Goal: Information Seeking & Learning: Check status

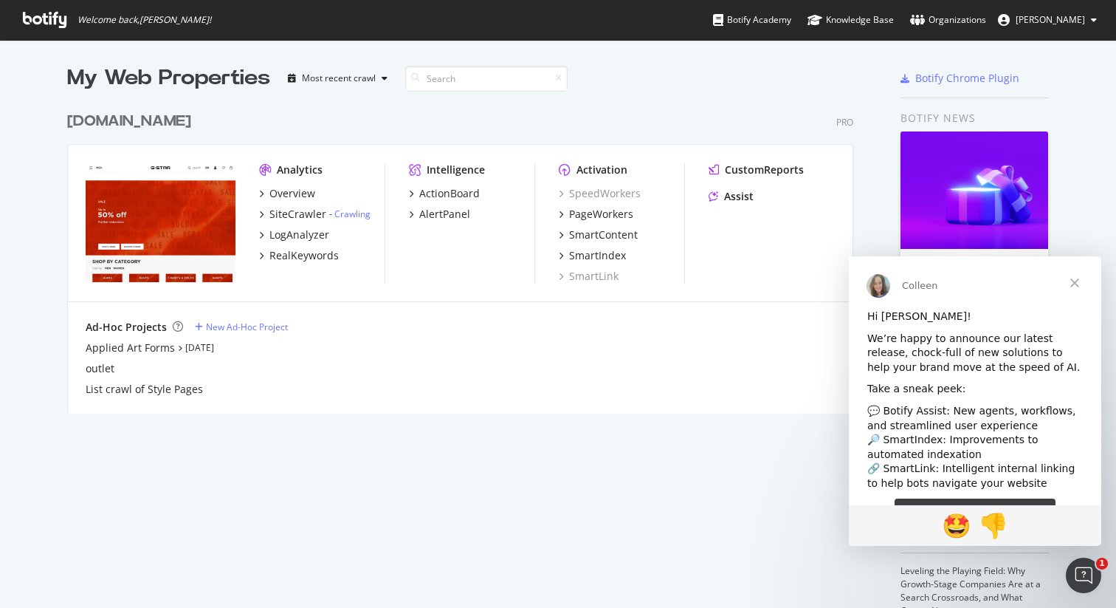
click at [147, 125] on div "[DOMAIN_NAME]" at bounding box center [129, 121] width 124 height 21
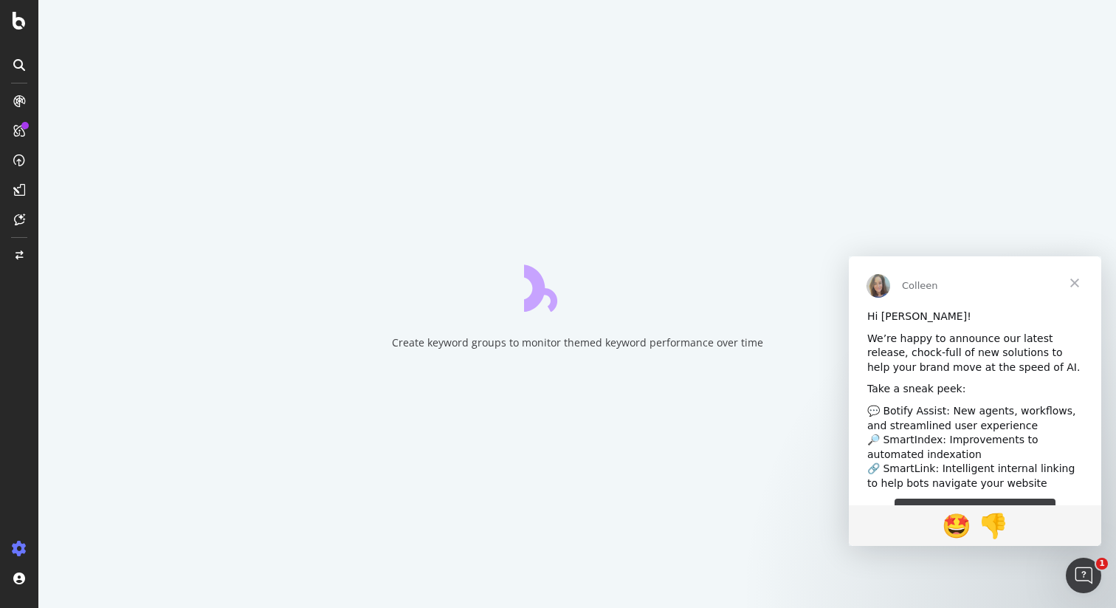
click at [1074, 284] on span "Close" at bounding box center [1074, 282] width 53 height 53
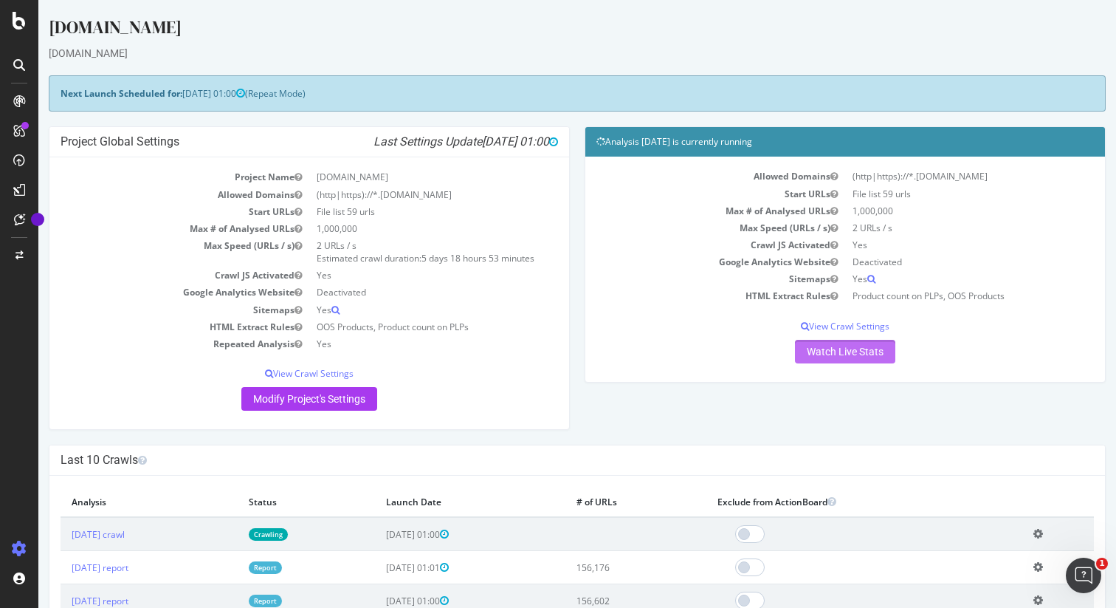
click at [884, 353] on link "Watch Live Stats" at bounding box center [845, 352] width 100 height 24
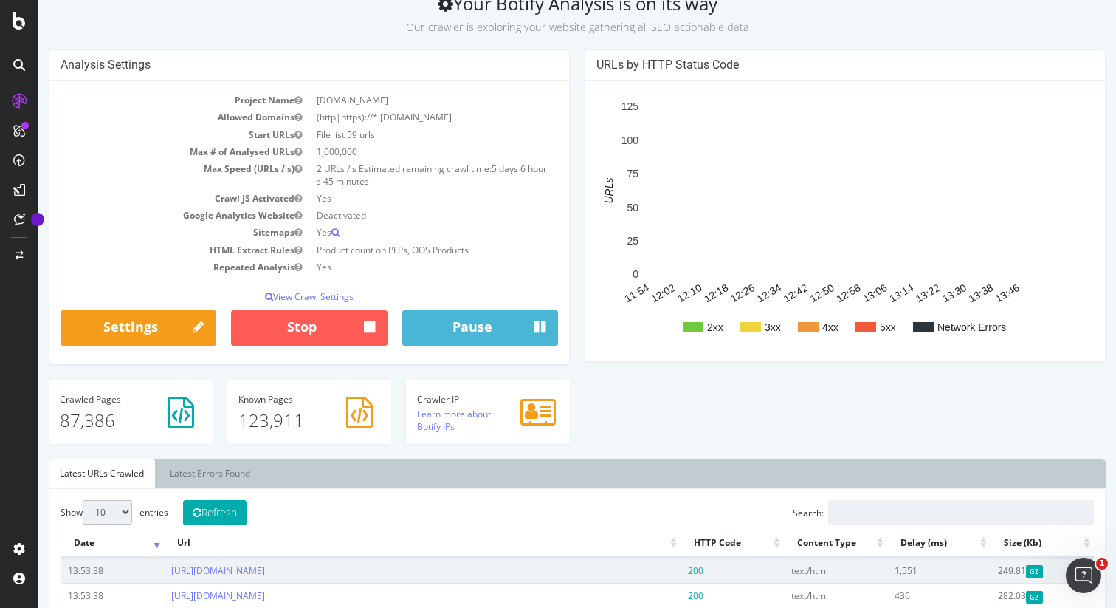
scroll to position [411, 0]
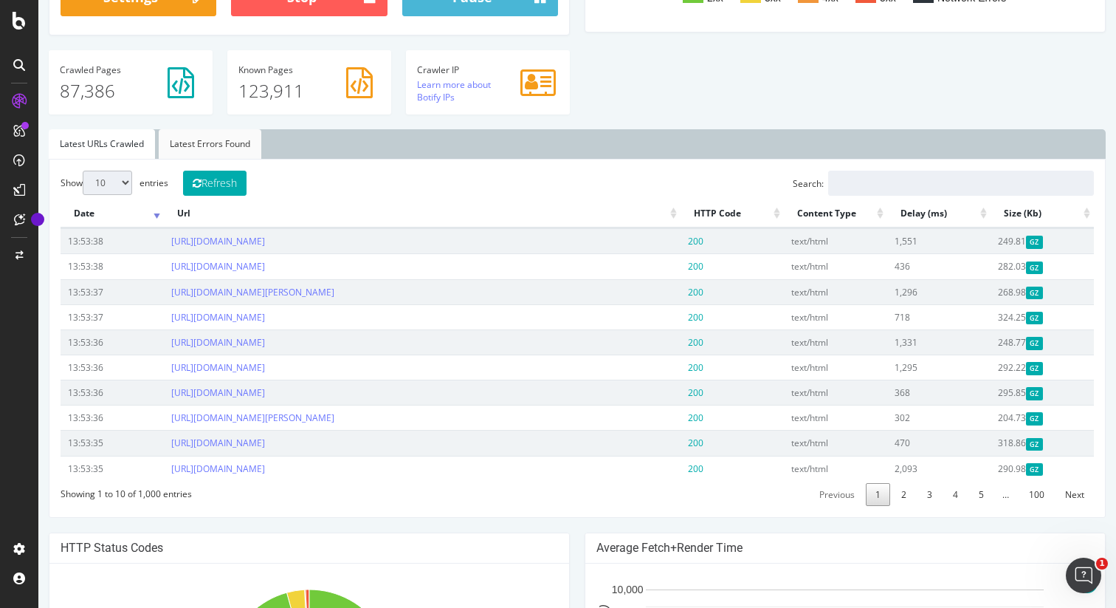
click at [213, 135] on link "Latest Errors Found" at bounding box center [210, 144] width 103 height 30
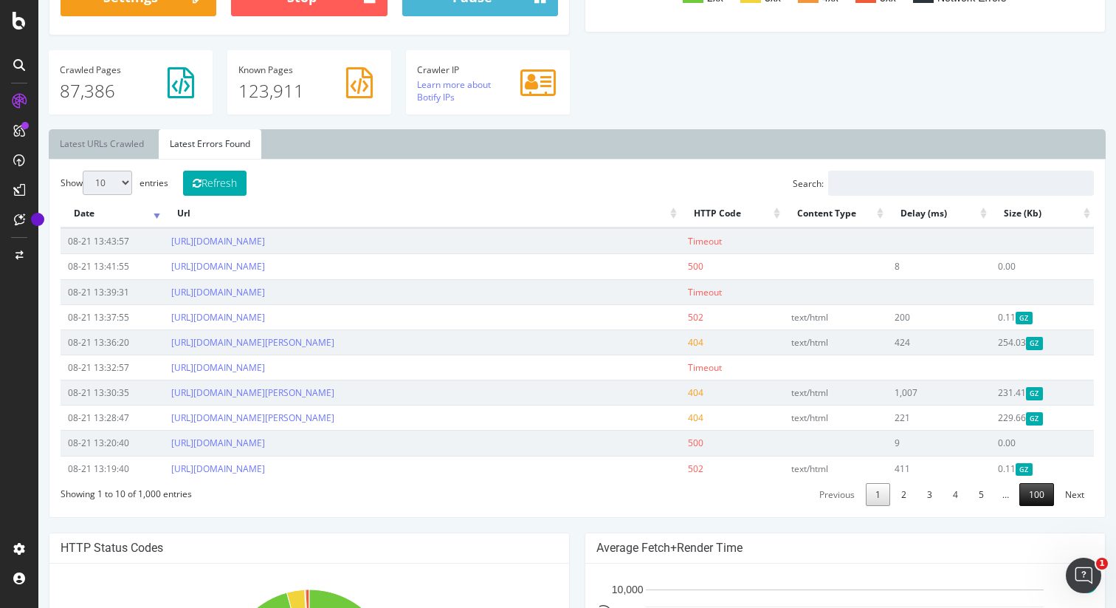
click at [1039, 498] on link "100" at bounding box center [1036, 494] width 35 height 23
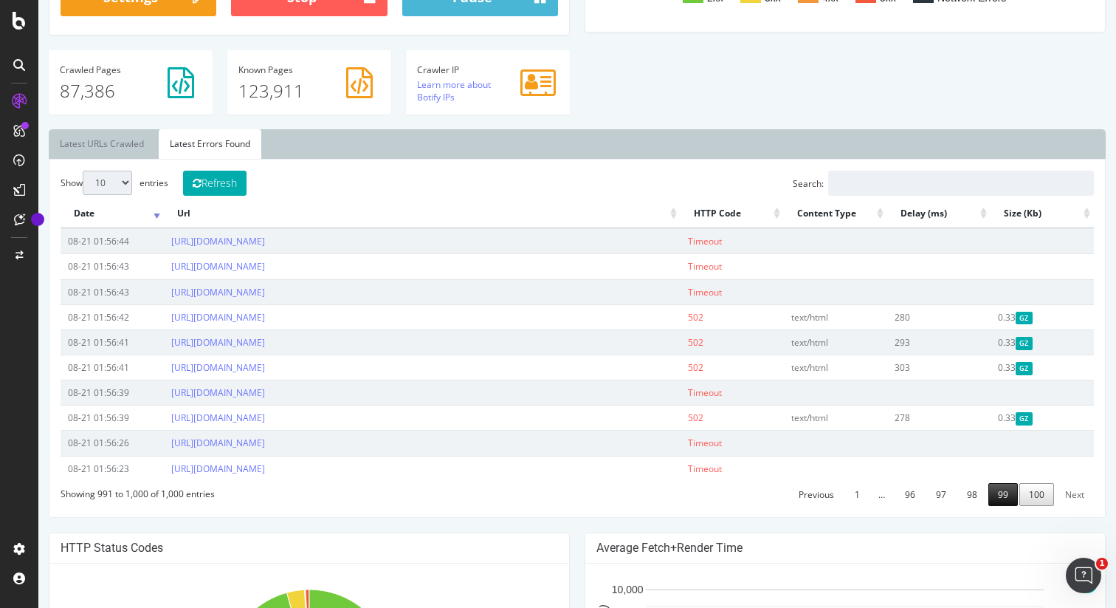
click at [1004, 490] on link "99" at bounding box center [1003, 494] width 30 height 23
click at [967, 494] on link "98" at bounding box center [972, 494] width 30 height 23
click at [933, 494] on link "97" at bounding box center [941, 494] width 30 height 23
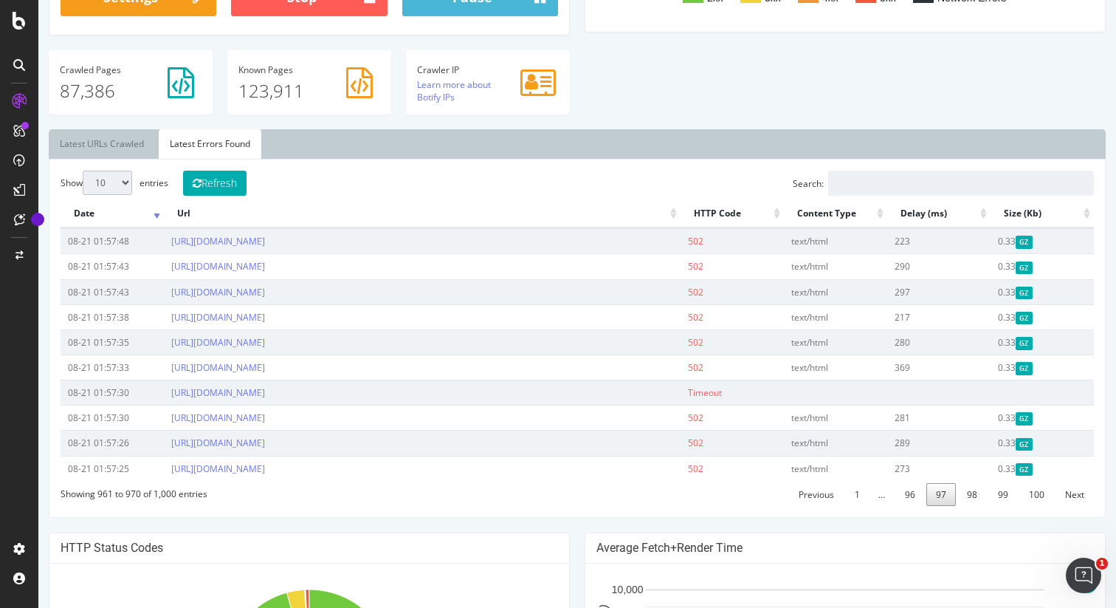
click at [935, 495] on link "97" at bounding box center [941, 494] width 30 height 23
click at [923, 495] on link "96" at bounding box center [910, 494] width 30 height 23
click at [919, 497] on link "95" at bounding box center [917, 494] width 30 height 23
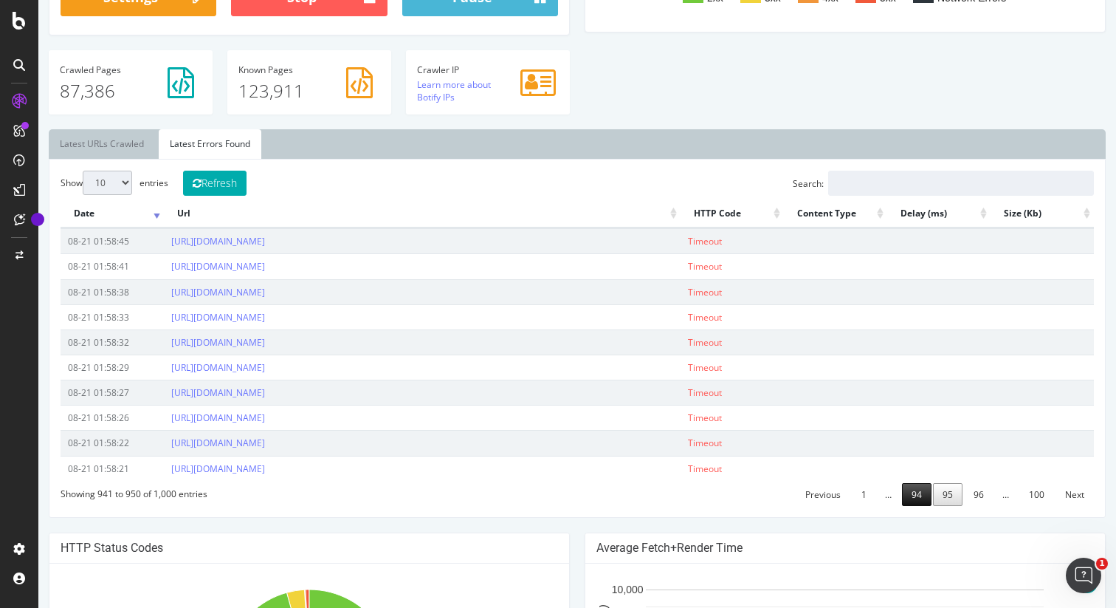
click at [919, 497] on link "94" at bounding box center [917, 494] width 30 height 23
click at [919, 497] on link "93" at bounding box center [917, 494] width 30 height 23
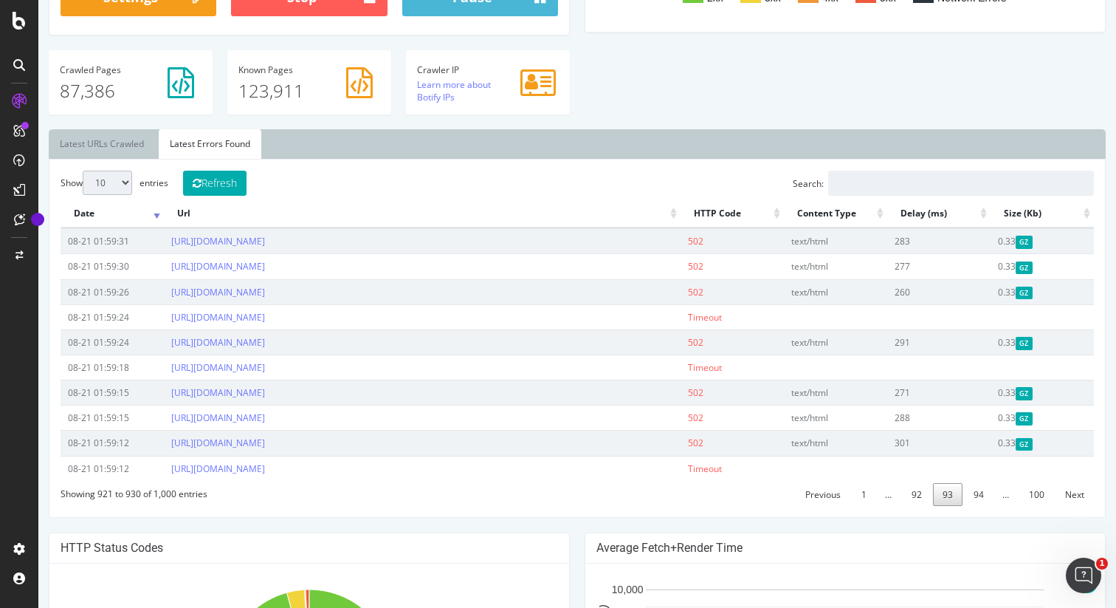
click at [919, 497] on link "92" at bounding box center [917, 494] width 30 height 23
click at [919, 497] on link "91" at bounding box center [917, 494] width 30 height 23
click at [919, 497] on link "90" at bounding box center [917, 494] width 30 height 23
click at [919, 497] on link "89" at bounding box center [917, 494] width 30 height 23
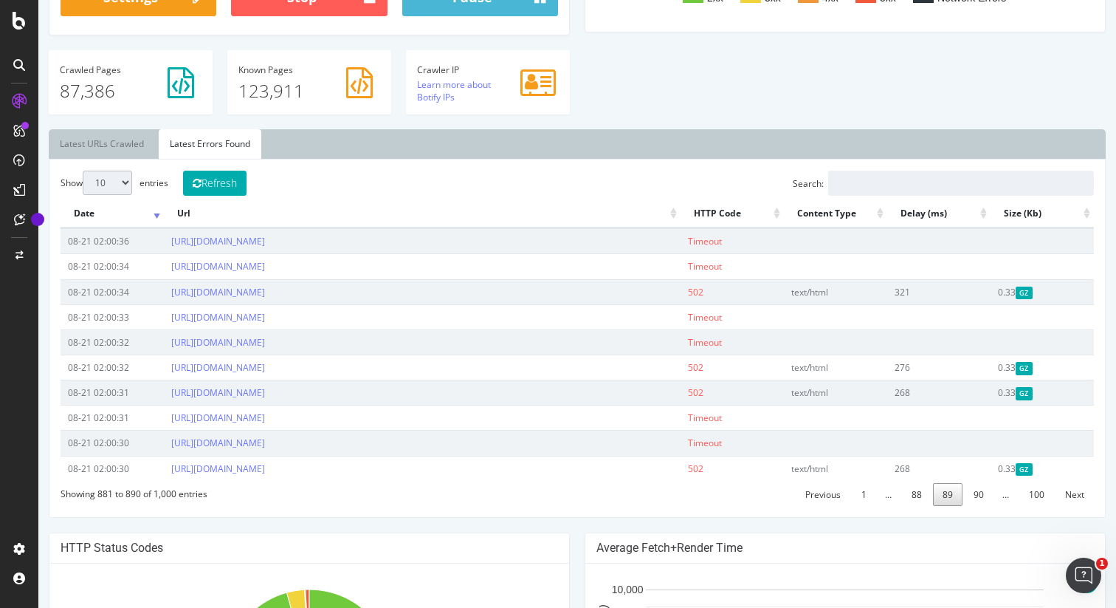
click at [919, 497] on link "88" at bounding box center [917, 494] width 30 height 23
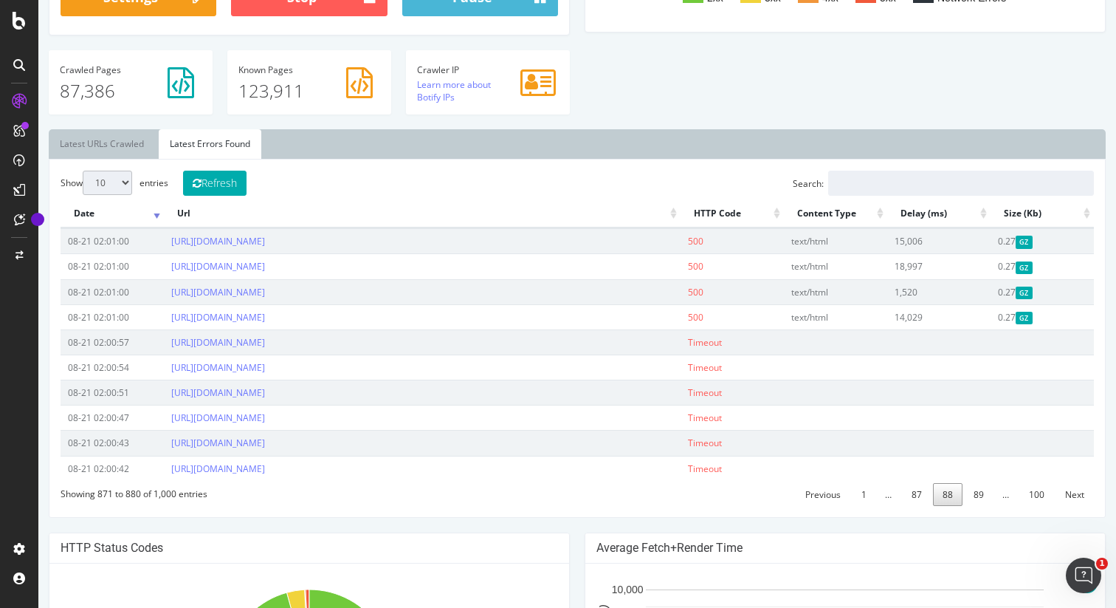
click at [919, 497] on link "87" at bounding box center [917, 494] width 30 height 23
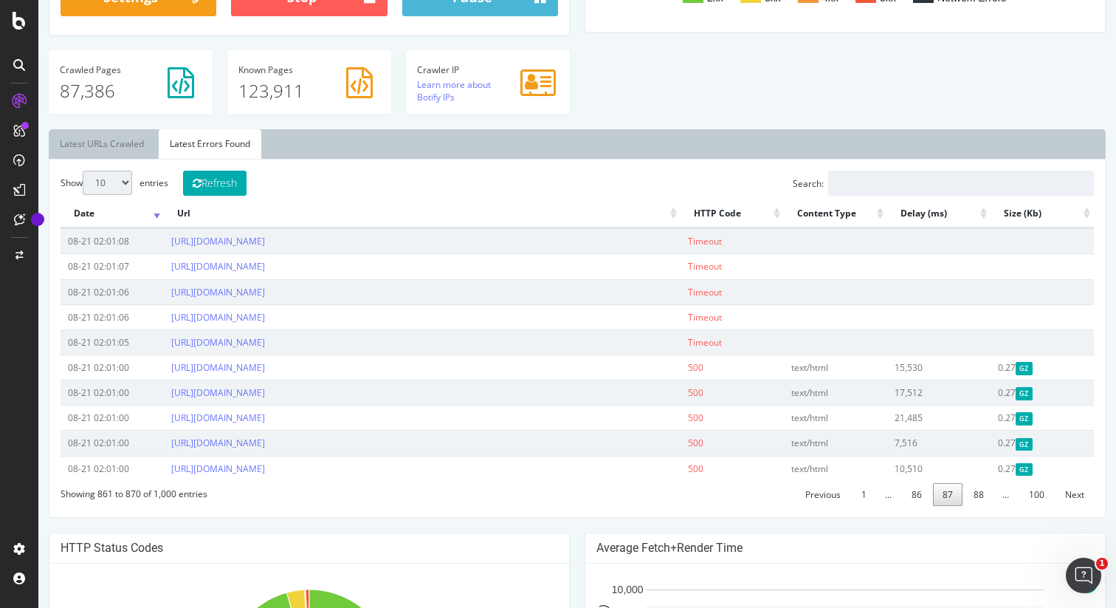
click at [919, 497] on link "86" at bounding box center [917, 494] width 30 height 23
click at [919, 497] on link "85" at bounding box center [917, 494] width 30 height 23
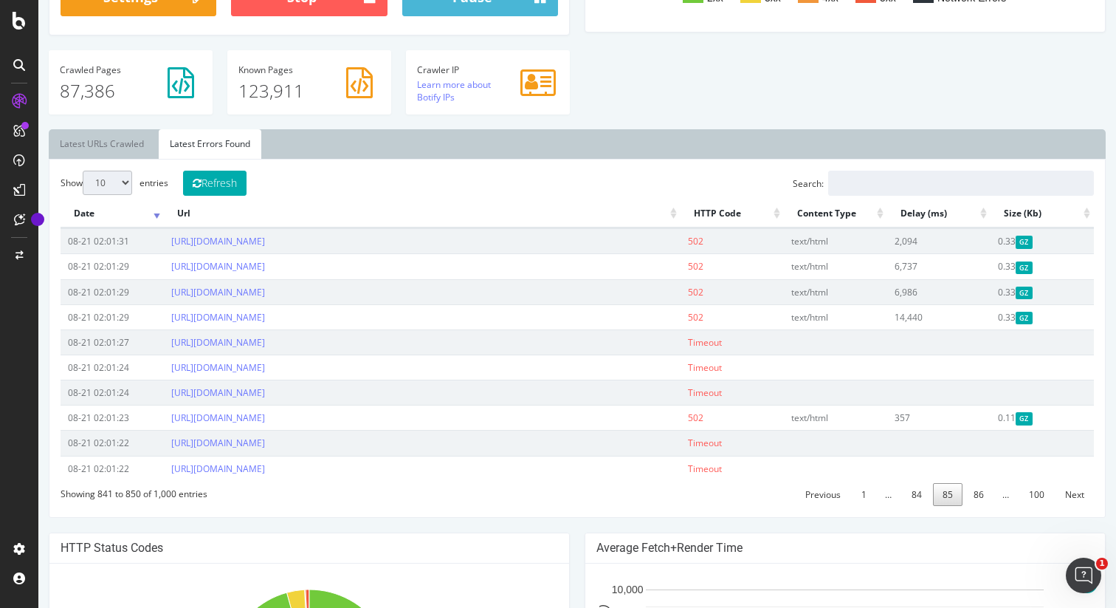
click at [919, 497] on link "84" at bounding box center [917, 494] width 30 height 23
click at [919, 497] on link "83" at bounding box center [917, 494] width 30 height 23
click at [919, 497] on link "82" at bounding box center [917, 494] width 30 height 23
click at [919, 497] on link "80" at bounding box center [917, 494] width 30 height 23
click at [919, 497] on link "79" at bounding box center [917, 494] width 30 height 23
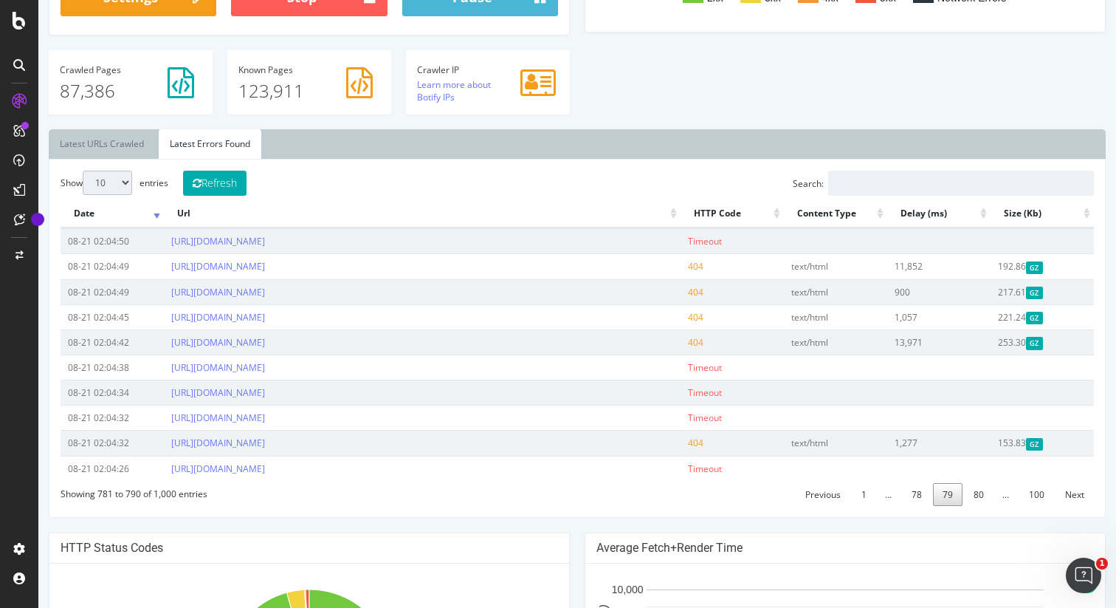
click at [919, 497] on link "78" at bounding box center [917, 494] width 30 height 23
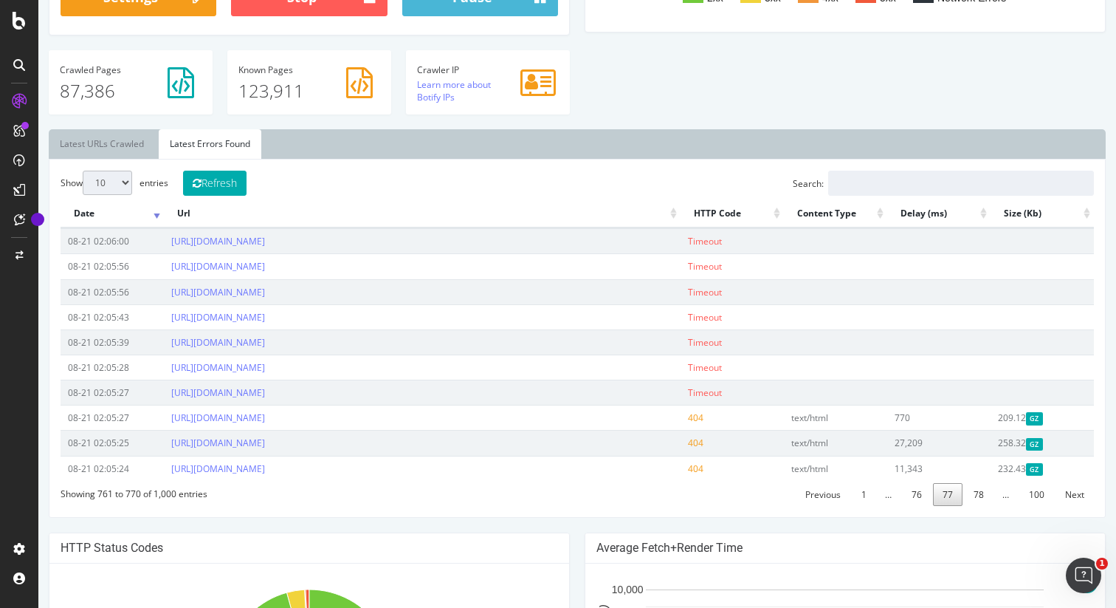
click at [919, 497] on link "76" at bounding box center [917, 494] width 30 height 23
click at [919, 497] on link "75" at bounding box center [917, 494] width 30 height 23
click at [919, 497] on link "74" at bounding box center [917, 494] width 30 height 23
click at [919, 497] on link "73" at bounding box center [917, 494] width 30 height 23
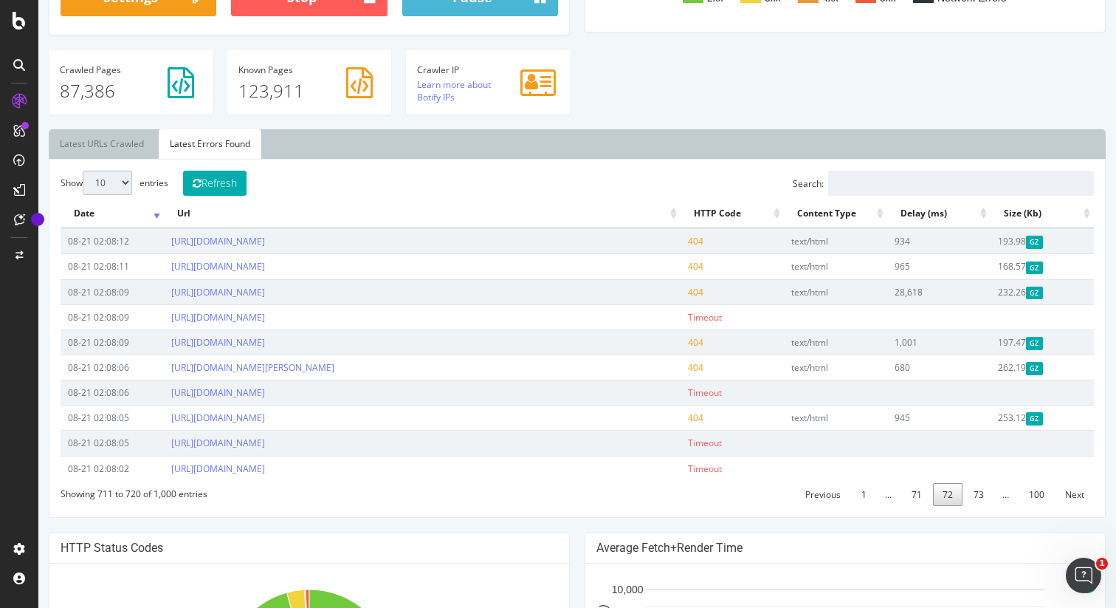
click at [919, 497] on link "71" at bounding box center [917, 494] width 30 height 23
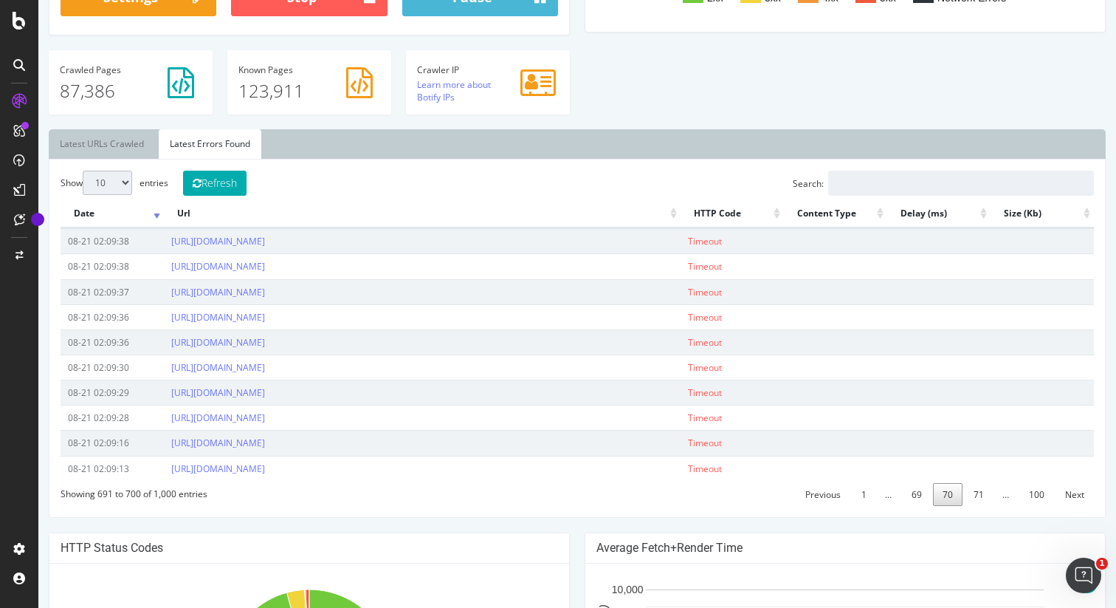
click at [919, 497] on link "69" at bounding box center [917, 494] width 30 height 23
click at [919, 497] on link "67" at bounding box center [917, 494] width 30 height 23
click at [919, 497] on link "66" at bounding box center [917, 494] width 30 height 23
click at [919, 497] on link "64" at bounding box center [917, 494] width 30 height 23
click at [919, 497] on link "63" at bounding box center [917, 494] width 30 height 23
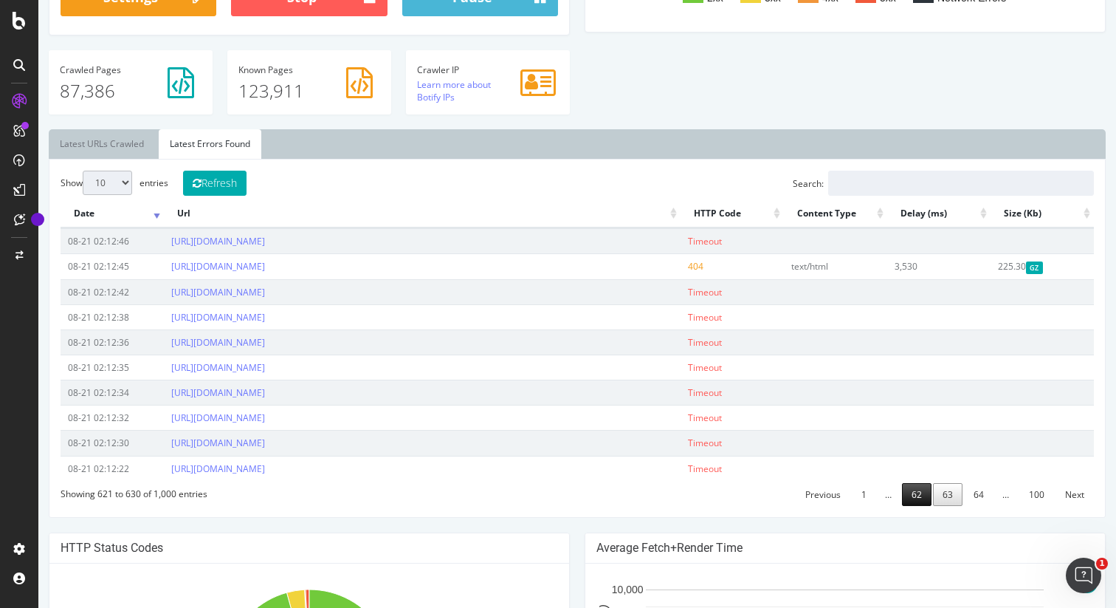
click at [919, 496] on link "62" at bounding box center [917, 494] width 30 height 23
click at [919, 496] on link "61" at bounding box center [917, 494] width 30 height 23
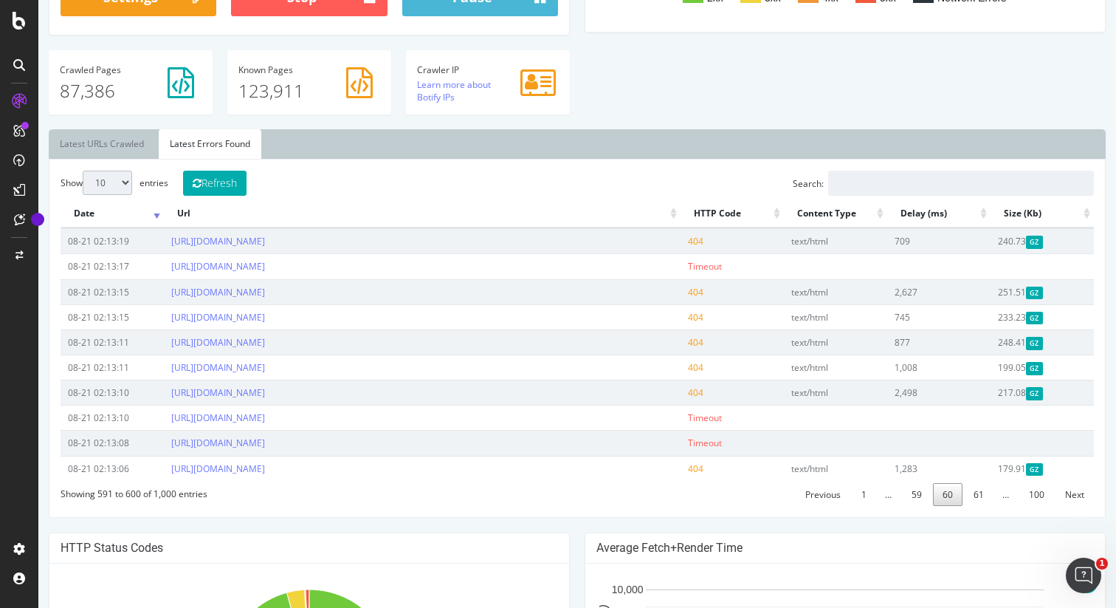
click at [919, 496] on link "59" at bounding box center [917, 494] width 30 height 23
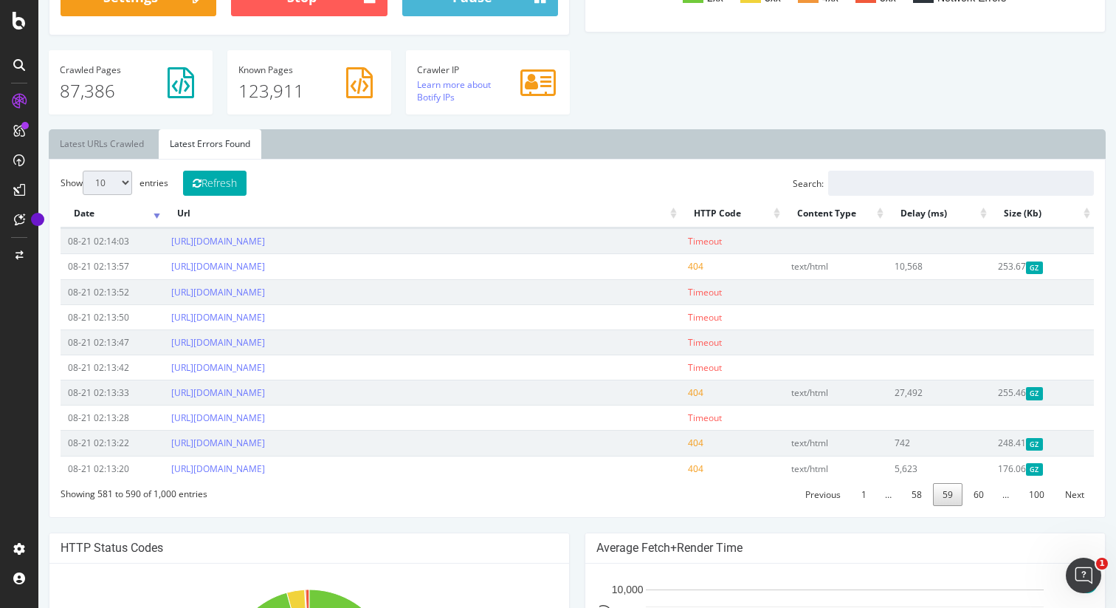
click at [919, 496] on link "58" at bounding box center [917, 494] width 30 height 23
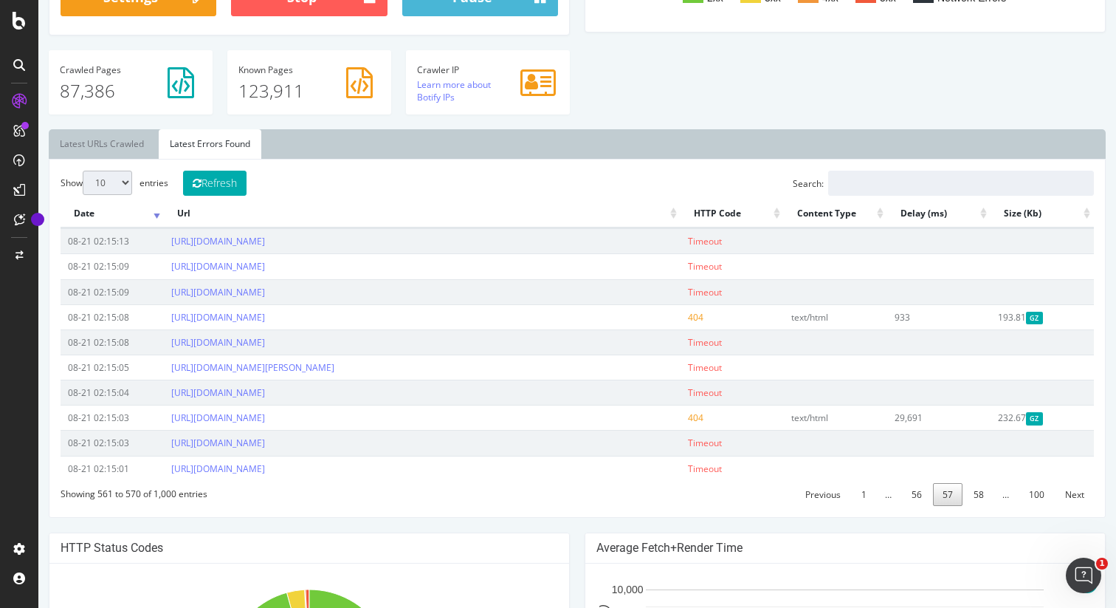
click at [919, 496] on link "56" at bounding box center [917, 494] width 30 height 23
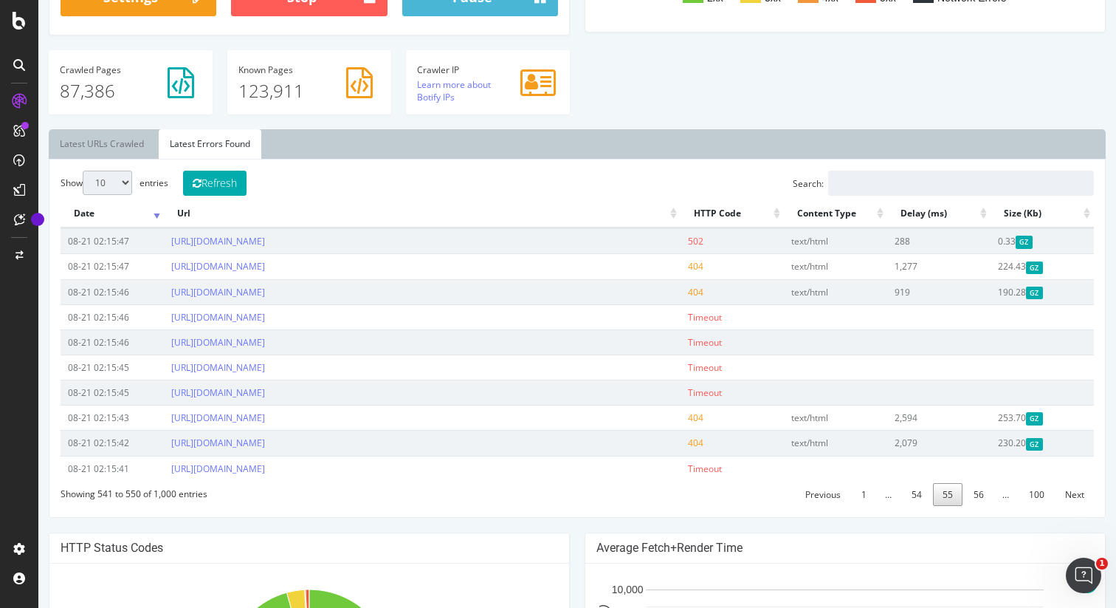
click at [919, 496] on link "54" at bounding box center [917, 494] width 30 height 23
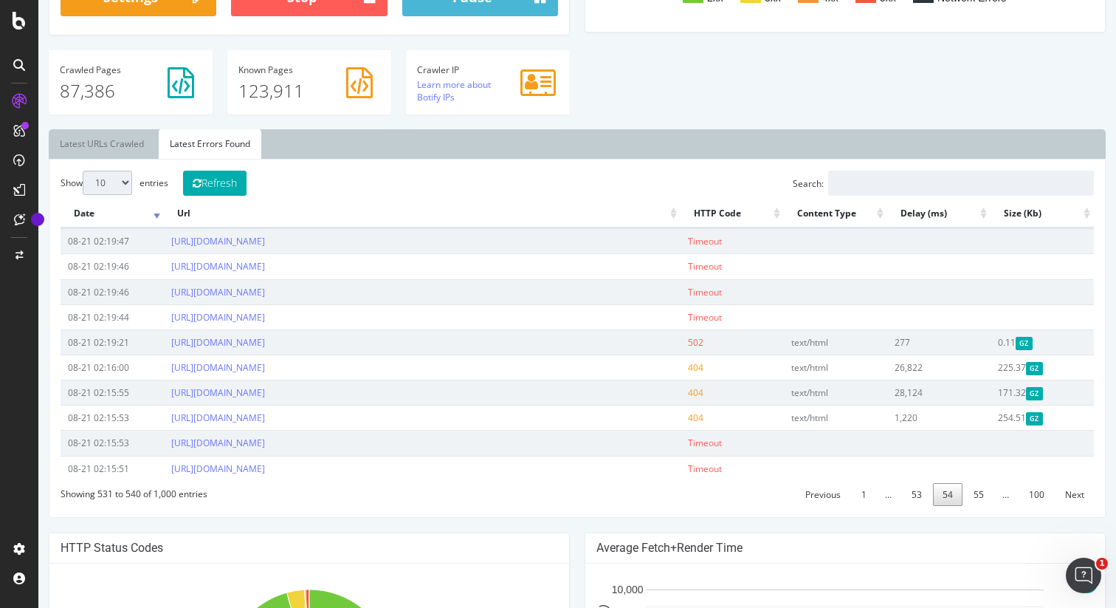
click at [919, 496] on link "53" at bounding box center [917, 494] width 30 height 23
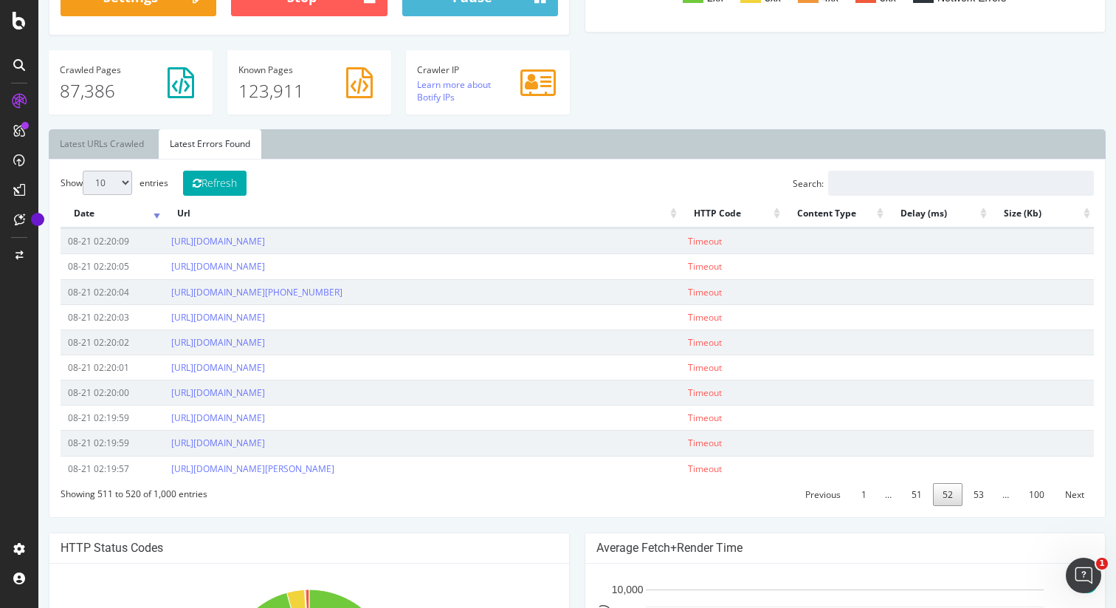
click at [919, 496] on link "51" at bounding box center [917, 494] width 30 height 23
click at [919, 496] on link "50" at bounding box center [917, 494] width 30 height 23
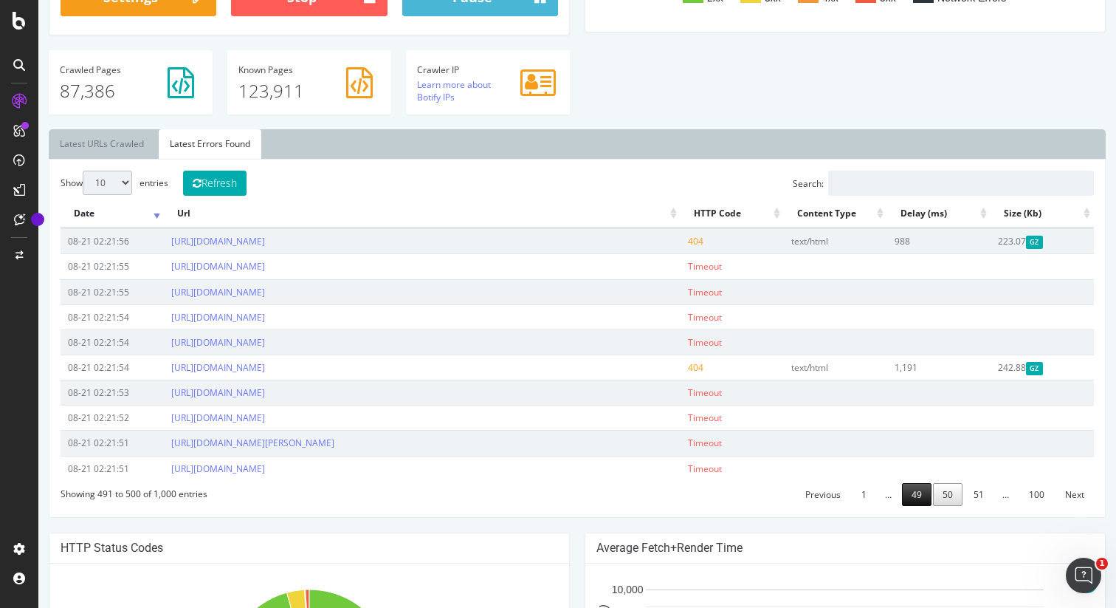
click at [917, 496] on link "49" at bounding box center [917, 494] width 30 height 23
click at [917, 496] on link "48" at bounding box center [917, 494] width 30 height 23
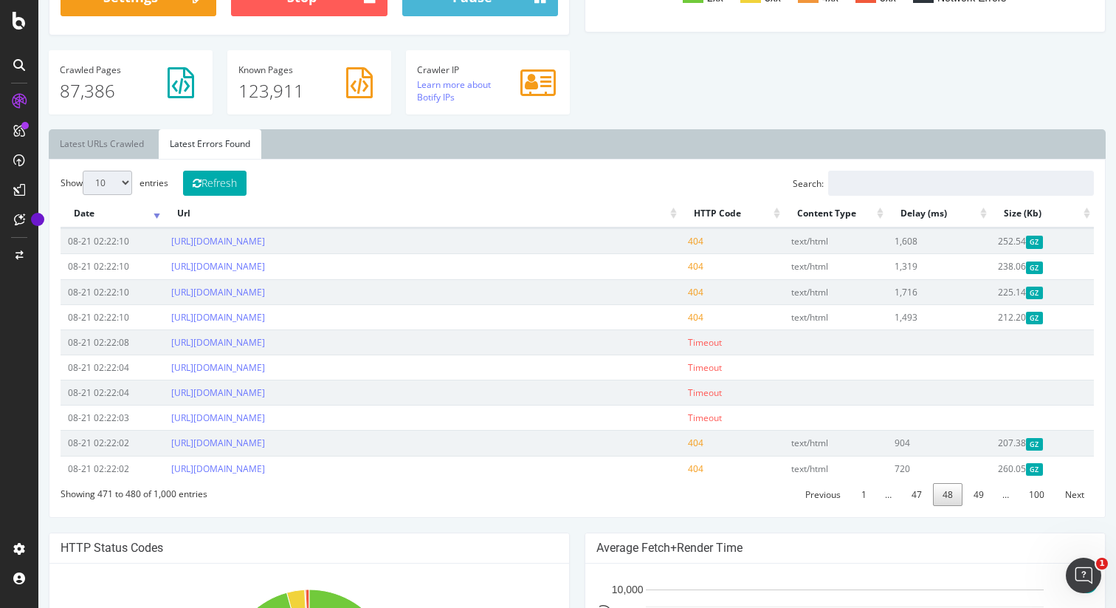
click at [917, 496] on link "47" at bounding box center [917, 494] width 30 height 23
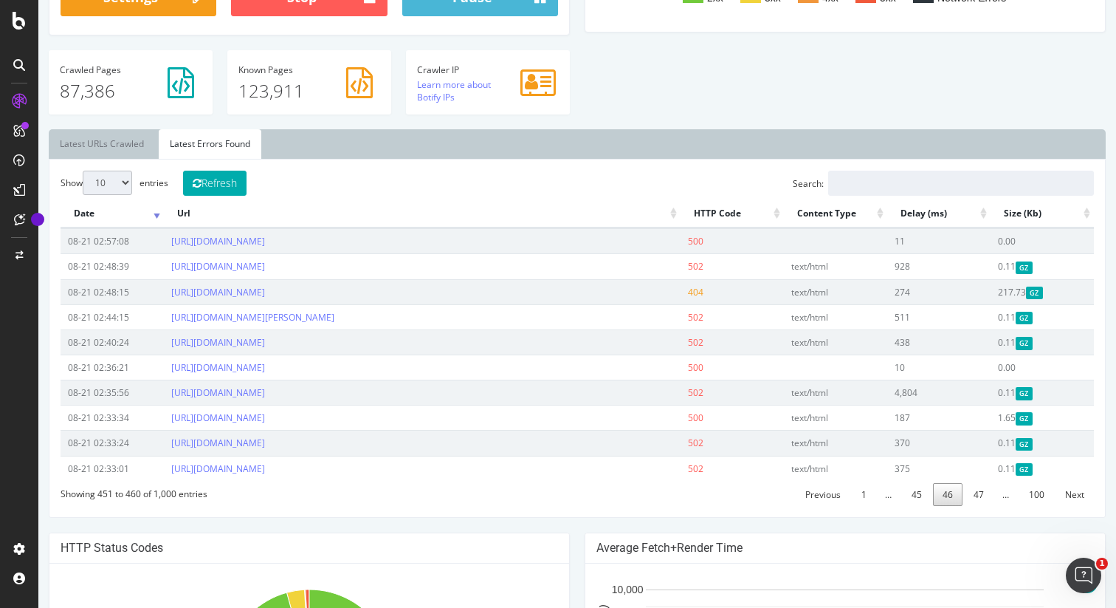
click at [917, 496] on link "45" at bounding box center [917, 494] width 30 height 23
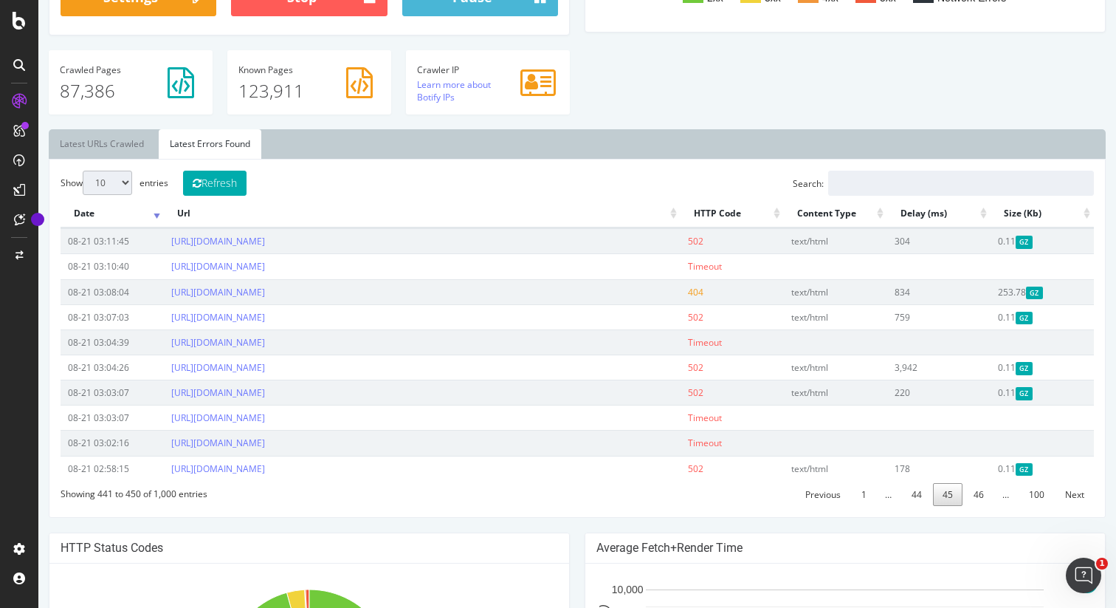
click at [917, 496] on link "44" at bounding box center [917, 494] width 30 height 23
click at [917, 496] on link "43" at bounding box center [917, 494] width 30 height 23
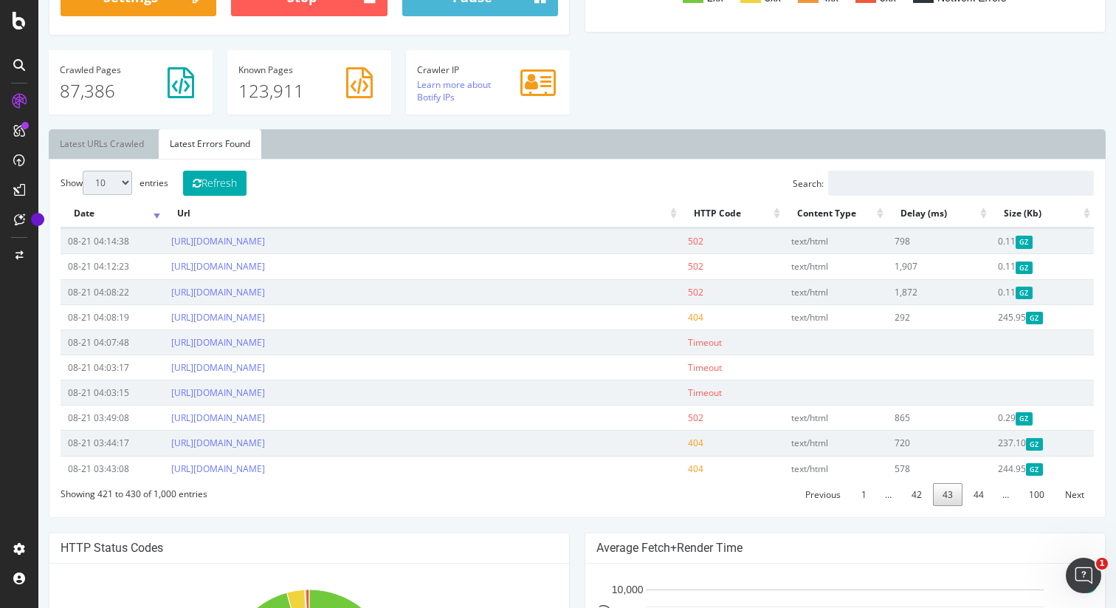
click at [917, 496] on link "42" at bounding box center [917, 494] width 30 height 23
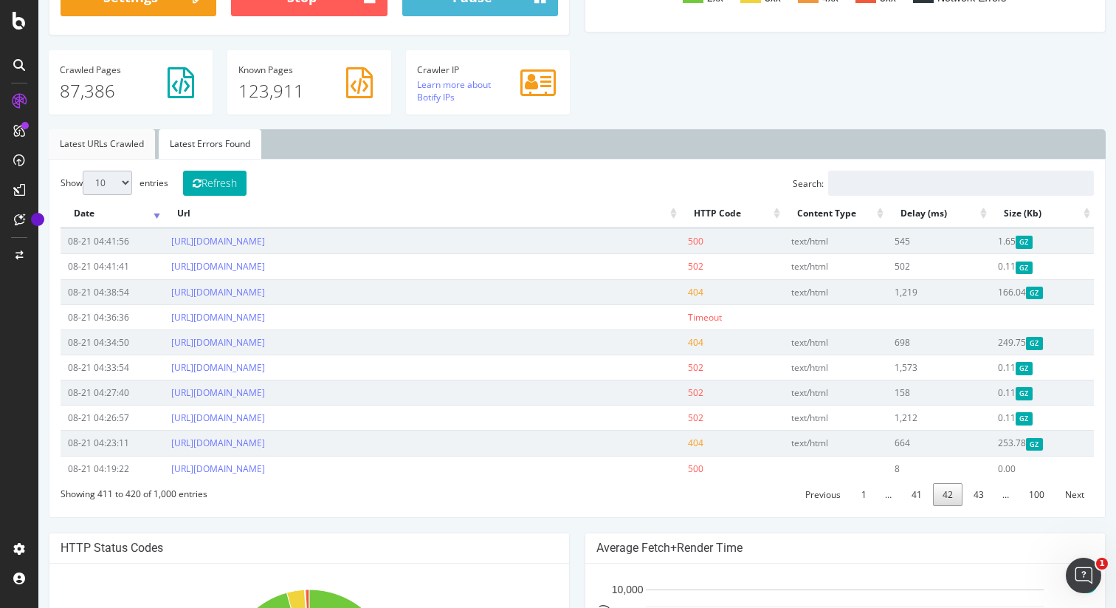
click at [118, 143] on link "Latest URLs Crawled" at bounding box center [102, 144] width 106 height 30
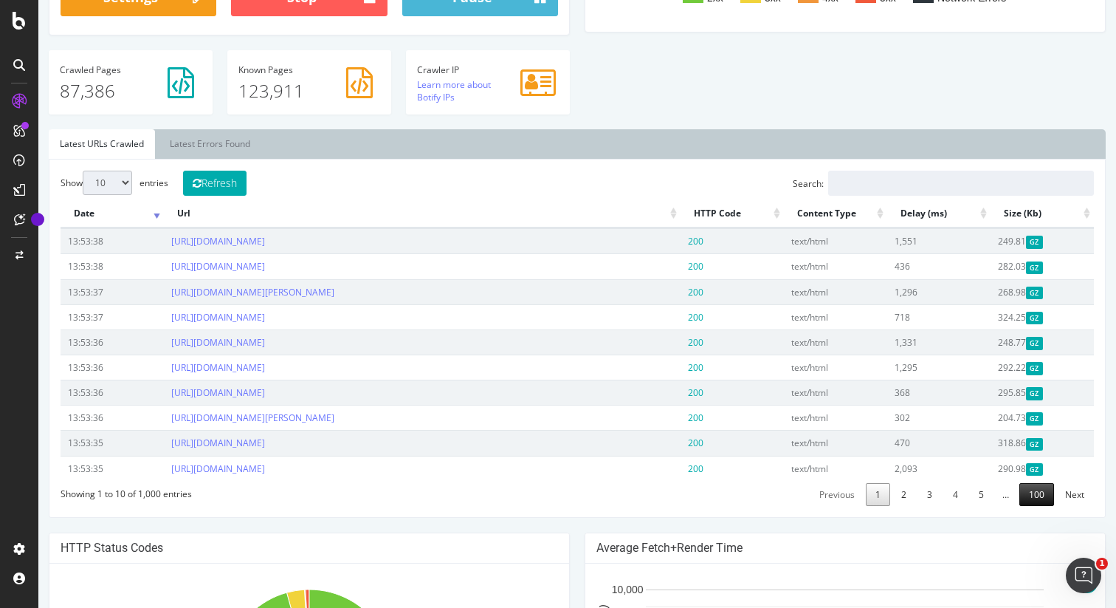
click at [1039, 493] on link "100" at bounding box center [1036, 494] width 35 height 23
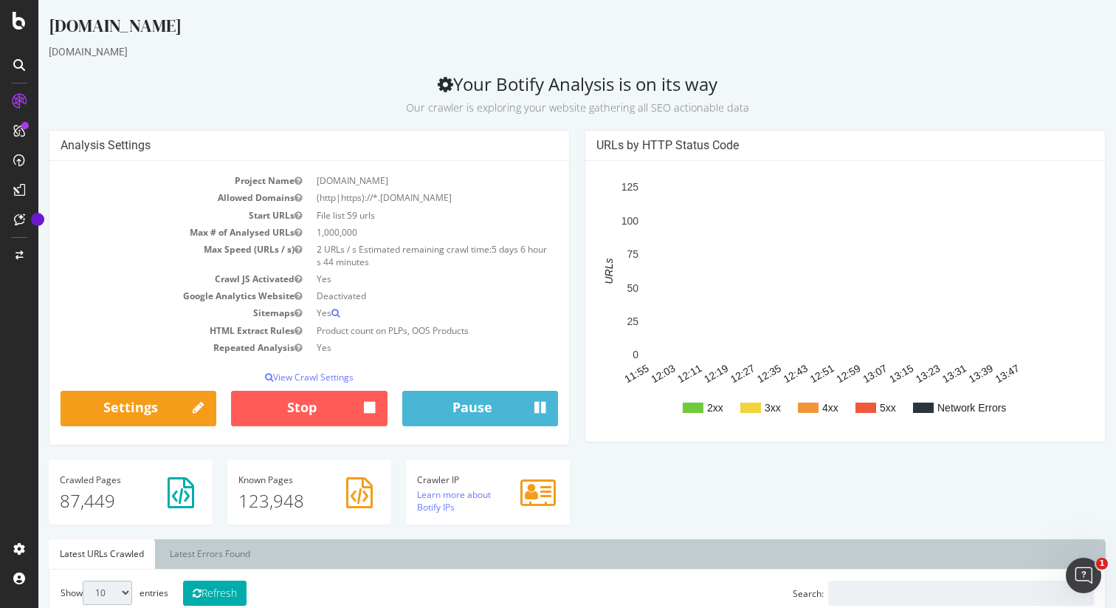
scroll to position [3, 0]
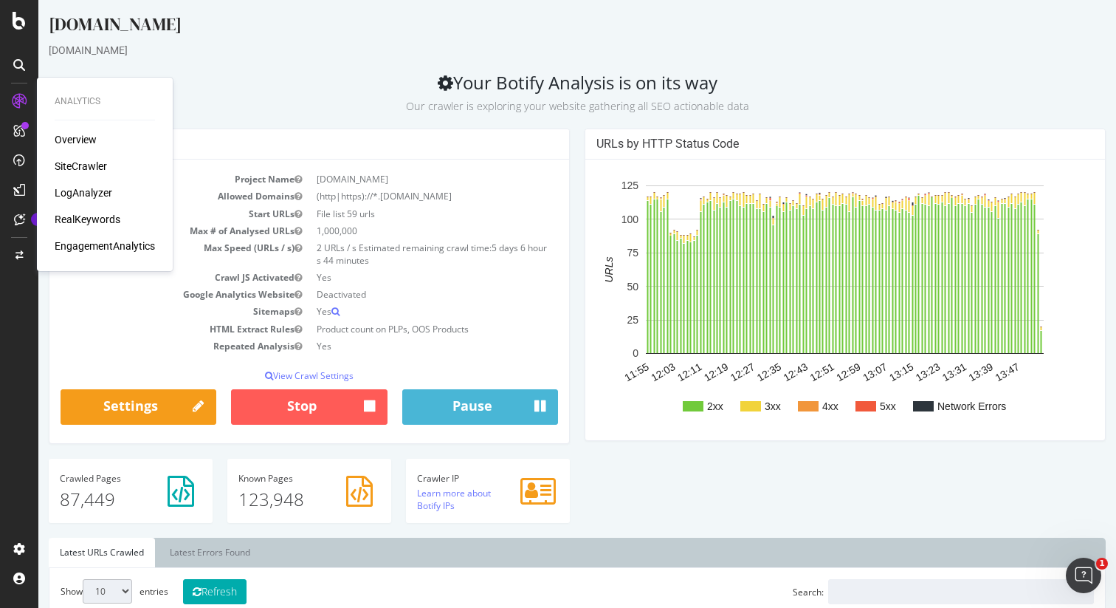
click at [75, 163] on div "SiteCrawler" at bounding box center [81, 166] width 52 height 15
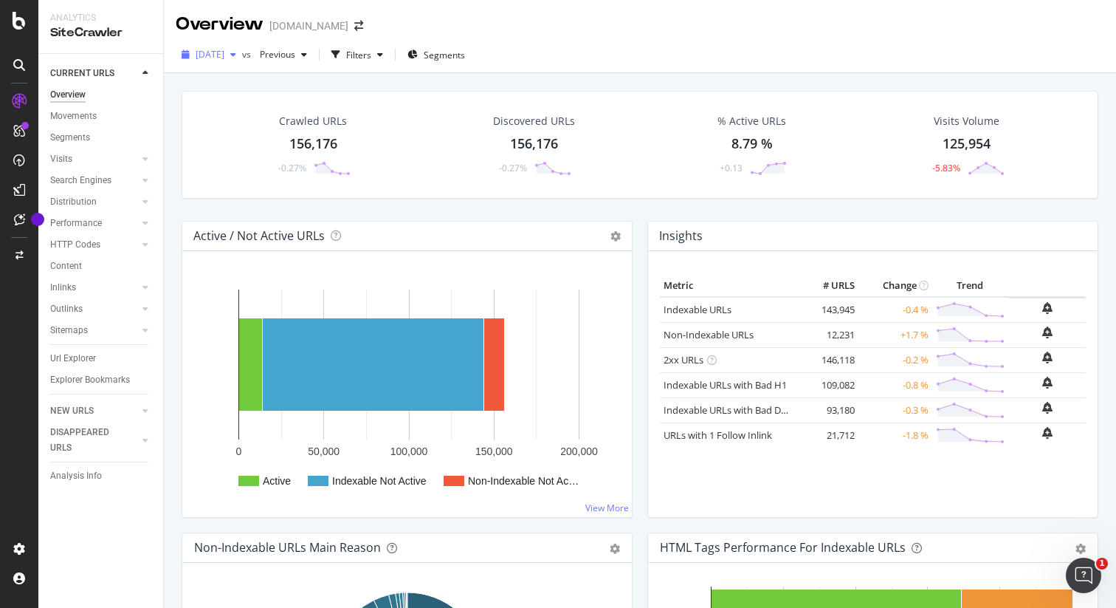
click at [242, 55] on div "button" at bounding box center [233, 54] width 18 height 9
click at [173, 142] on div "Crawled URLs 156,176 -0.27% Discovered URLs 156,176 -0.27% % Active URLs 8.79 %…" at bounding box center [640, 377] width 952 height 608
click at [211, 61] on div "[DATE]" at bounding box center [209, 55] width 66 height 22
click at [171, 199] on div "Crawled URLs 156,176 -0.27% Discovered URLs 156,176 -0.27% % Active URLs 8.79 %…" at bounding box center [640, 377] width 952 height 608
click at [78, 94] on div "Overview" at bounding box center [67, 95] width 35 height 16
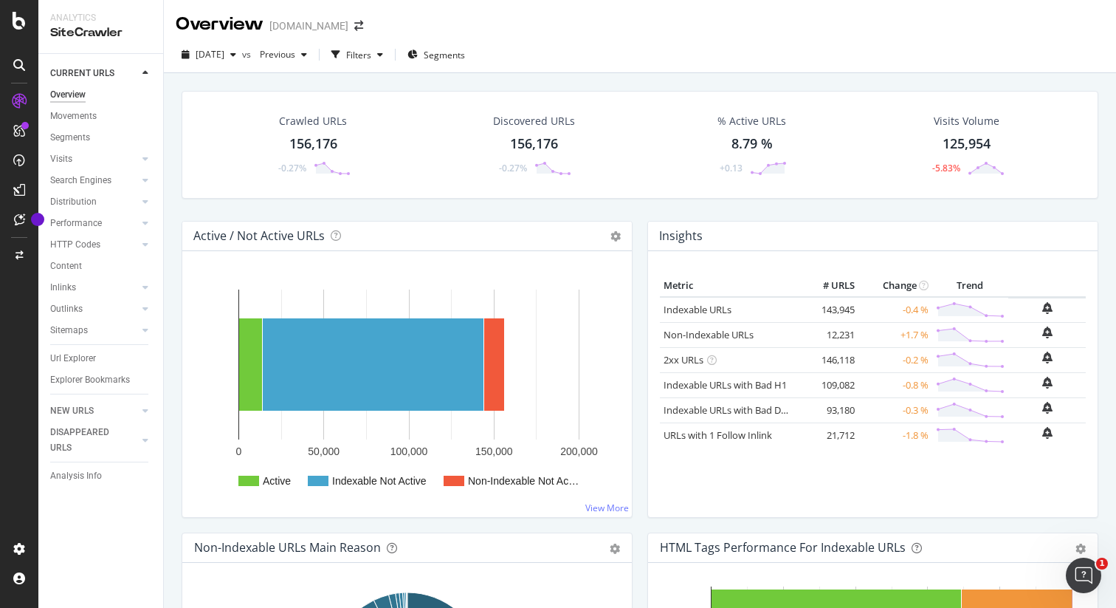
click at [17, 100] on icon at bounding box center [19, 101] width 15 height 15
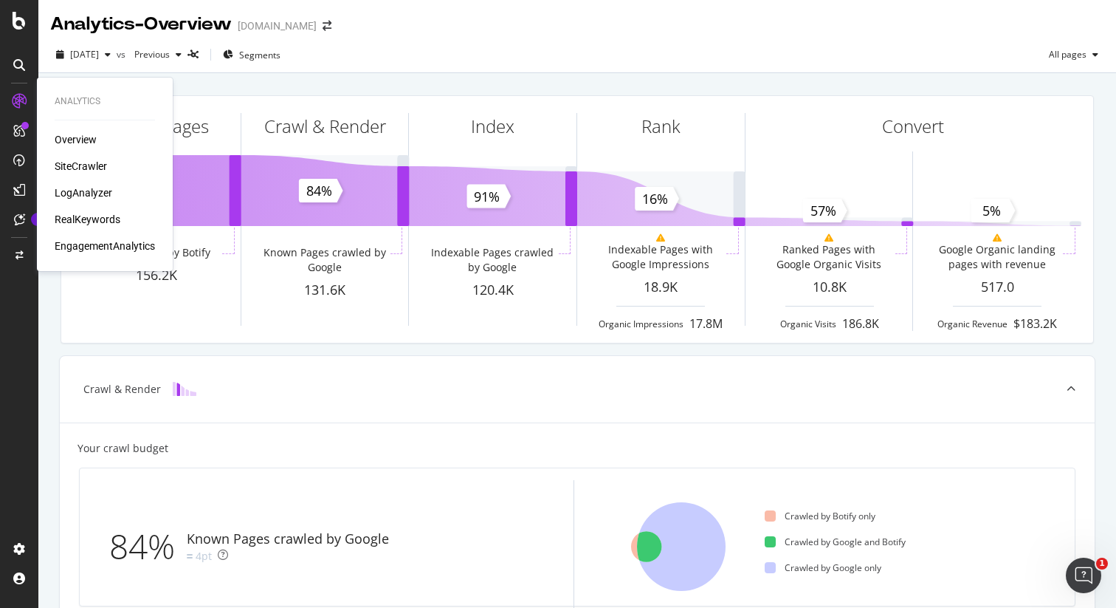
click at [97, 191] on div "LogAnalyzer" at bounding box center [84, 192] width 58 height 15
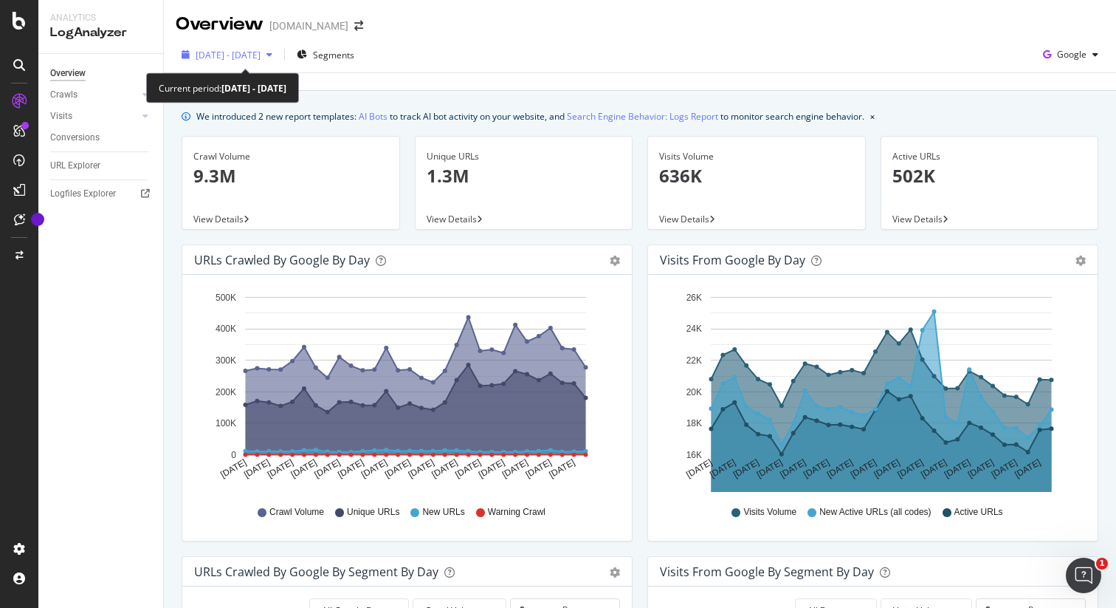
click at [228, 57] on span "[DATE] - [DATE]" at bounding box center [228, 55] width 65 height 13
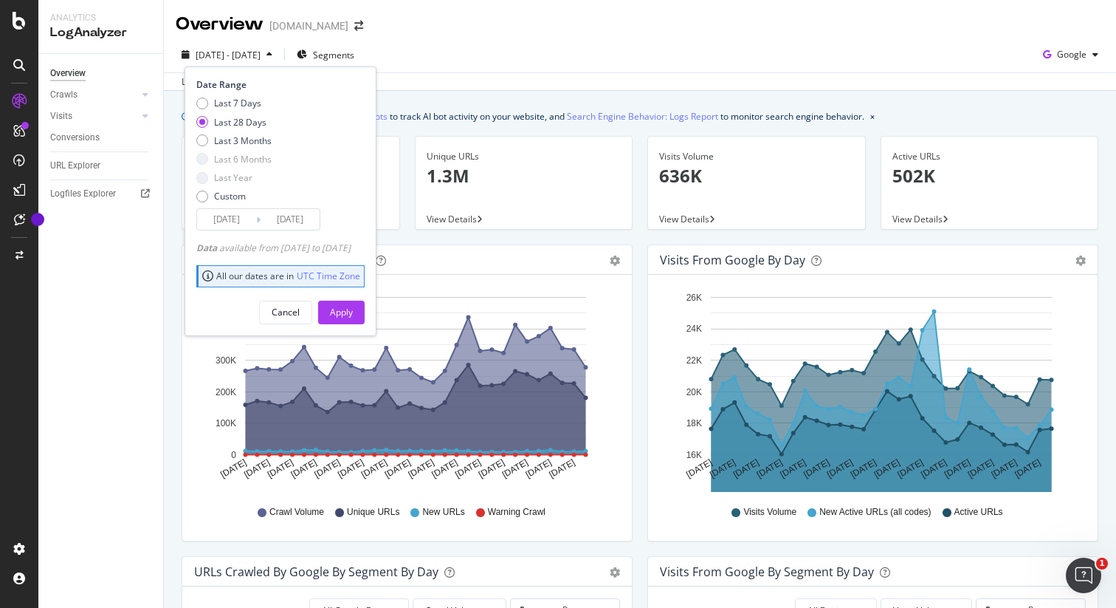
click at [306, 221] on input "[DATE]" at bounding box center [290, 219] width 59 height 21
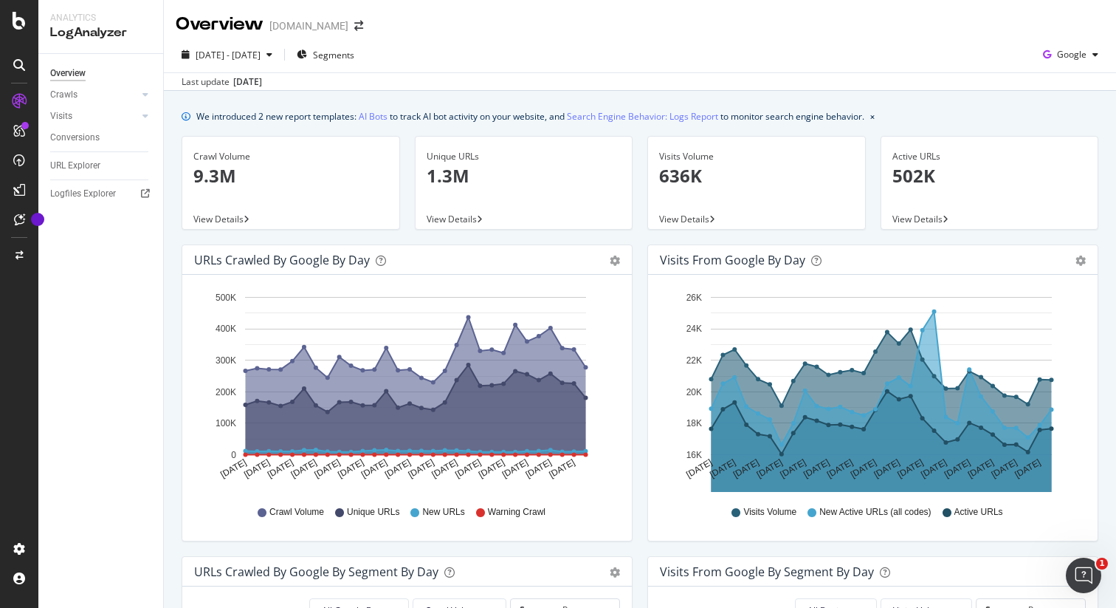
click at [642, 41] on div "[DATE] - [DATE] Segments Google Last update [DATE]" at bounding box center [640, 64] width 952 height 54
